Goal: Transaction & Acquisition: Purchase product/service

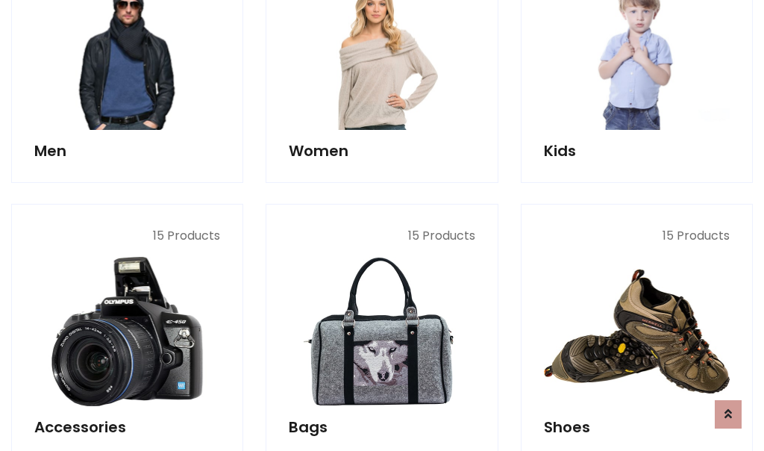
scroll to position [499, 0]
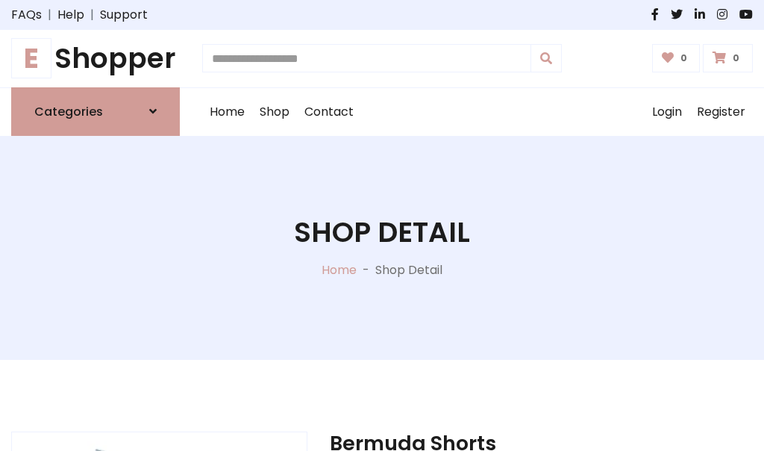
click at [96, 58] on h1 "E Shopper" at bounding box center [95, 59] width 169 height 34
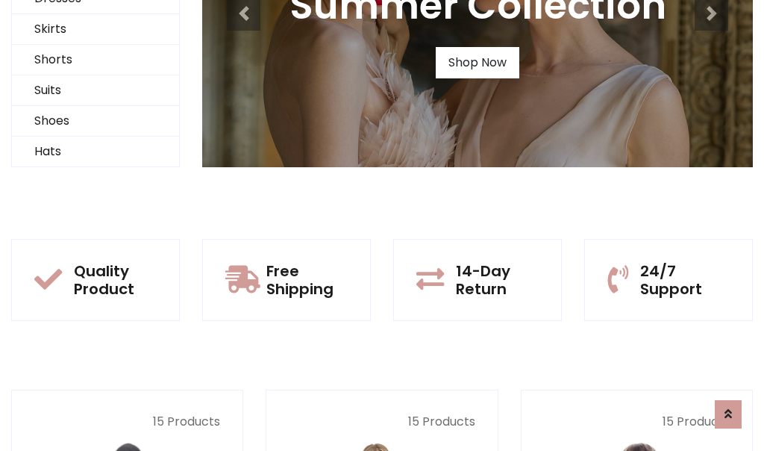
scroll to position [144, 0]
